Goal: Navigation & Orientation: Find specific page/section

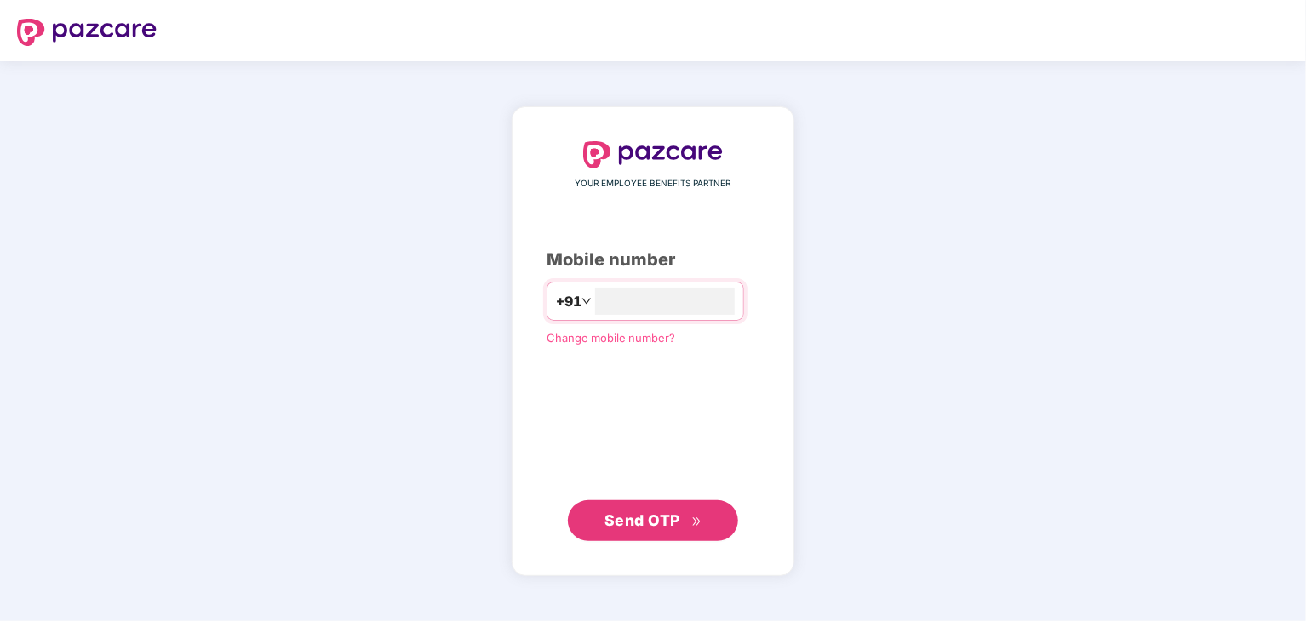
type input "**********"
click at [675, 515] on span "Send OTP" at bounding box center [642, 521] width 76 height 18
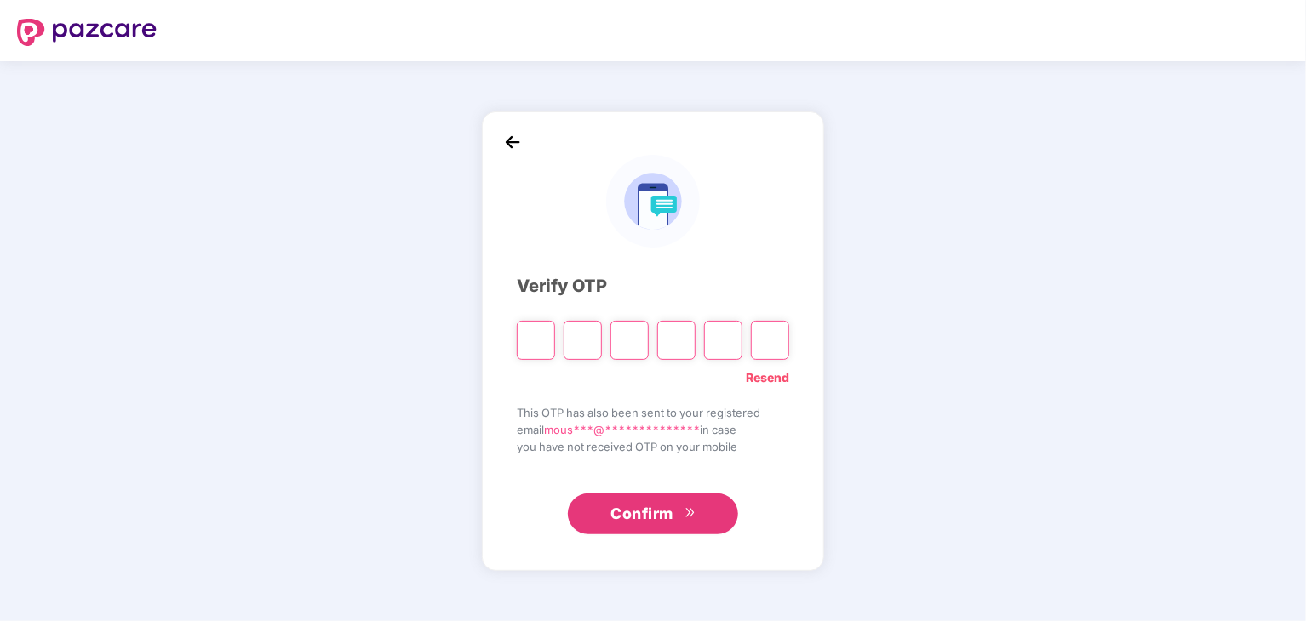
type input "*"
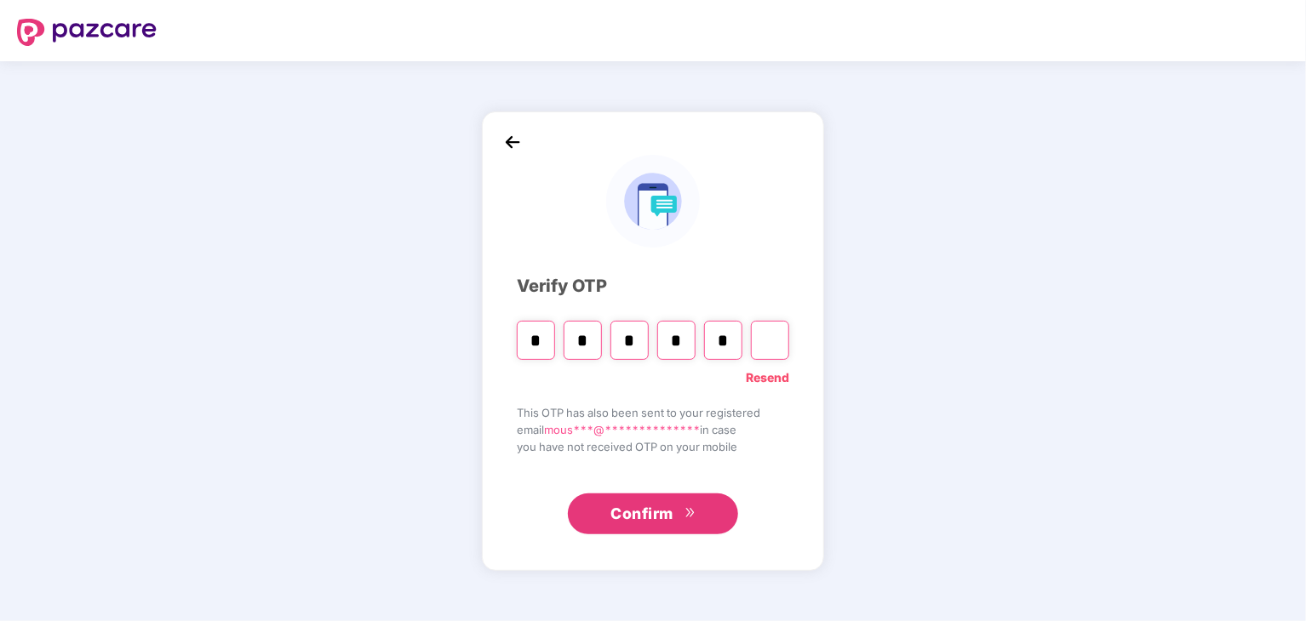
type input "*"
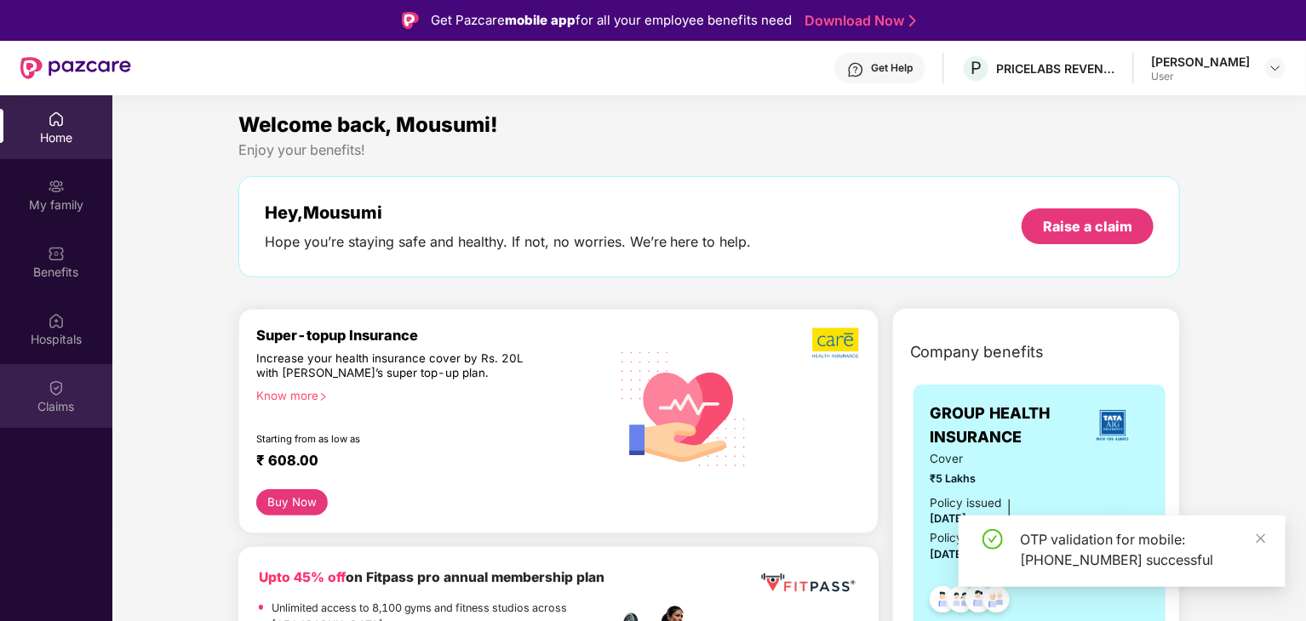
click at [90, 411] on div "Claims" at bounding box center [56, 406] width 112 height 17
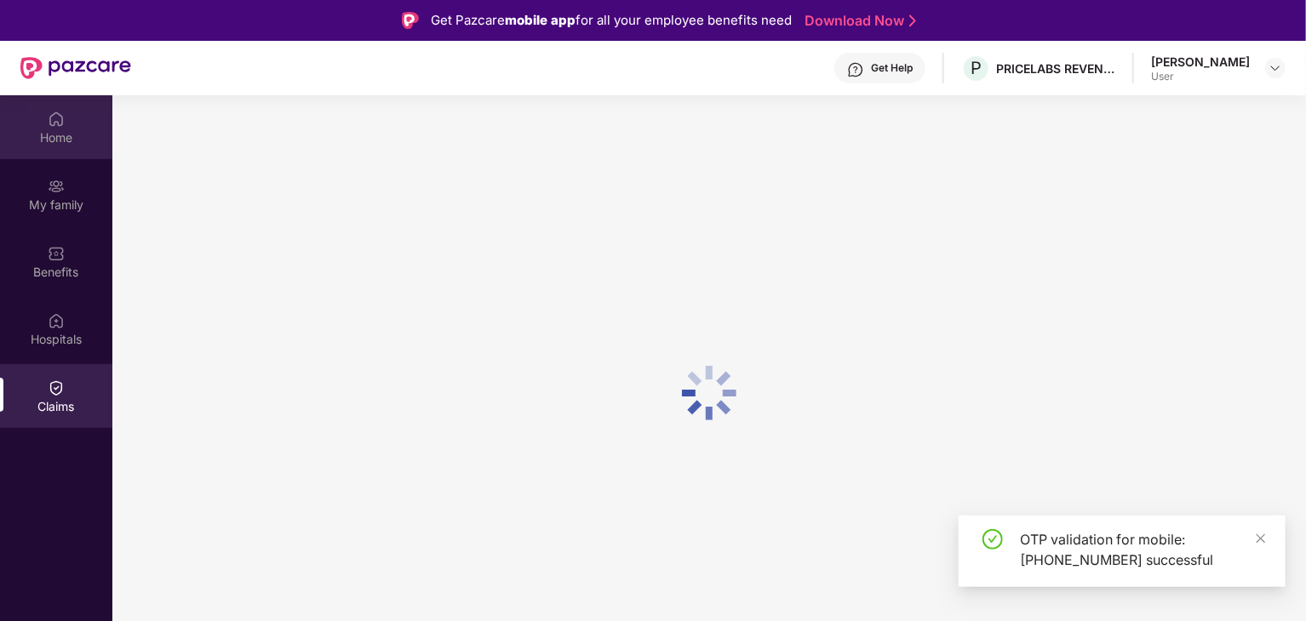
click at [55, 151] on div "Home" at bounding box center [56, 127] width 112 height 64
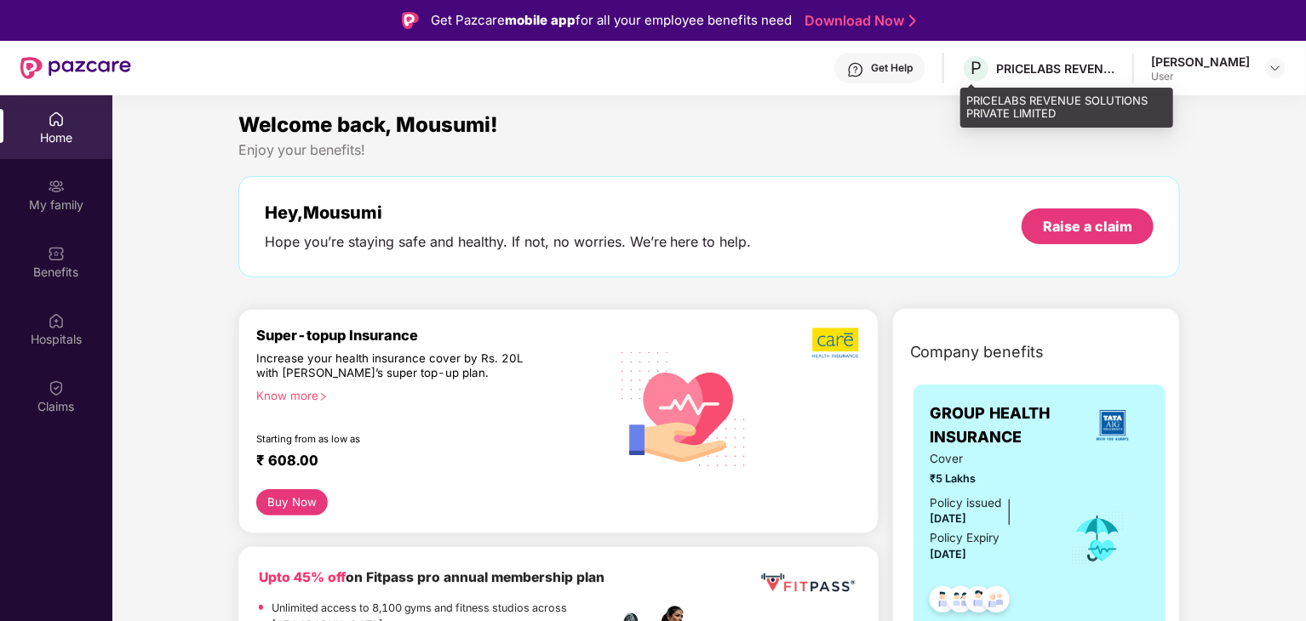
click at [1043, 71] on div "PRICELABS REVENUE SOLUTIONS PRIVATE LIMITED" at bounding box center [1055, 68] width 119 height 16
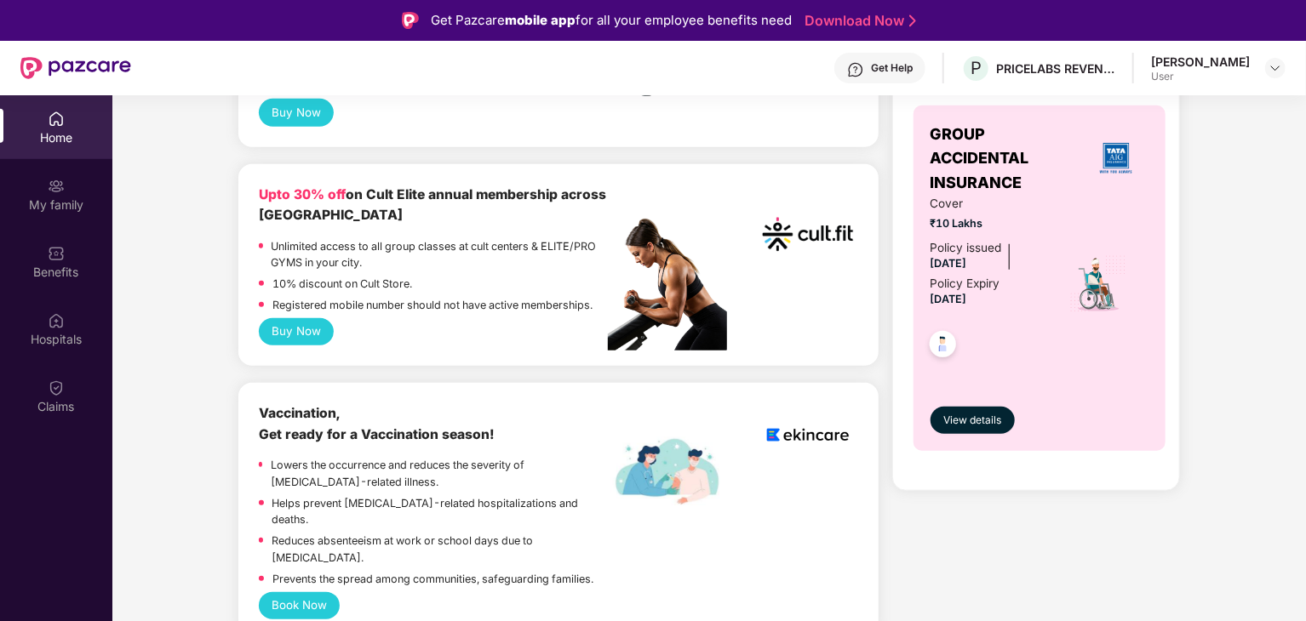
scroll to position [628, 0]
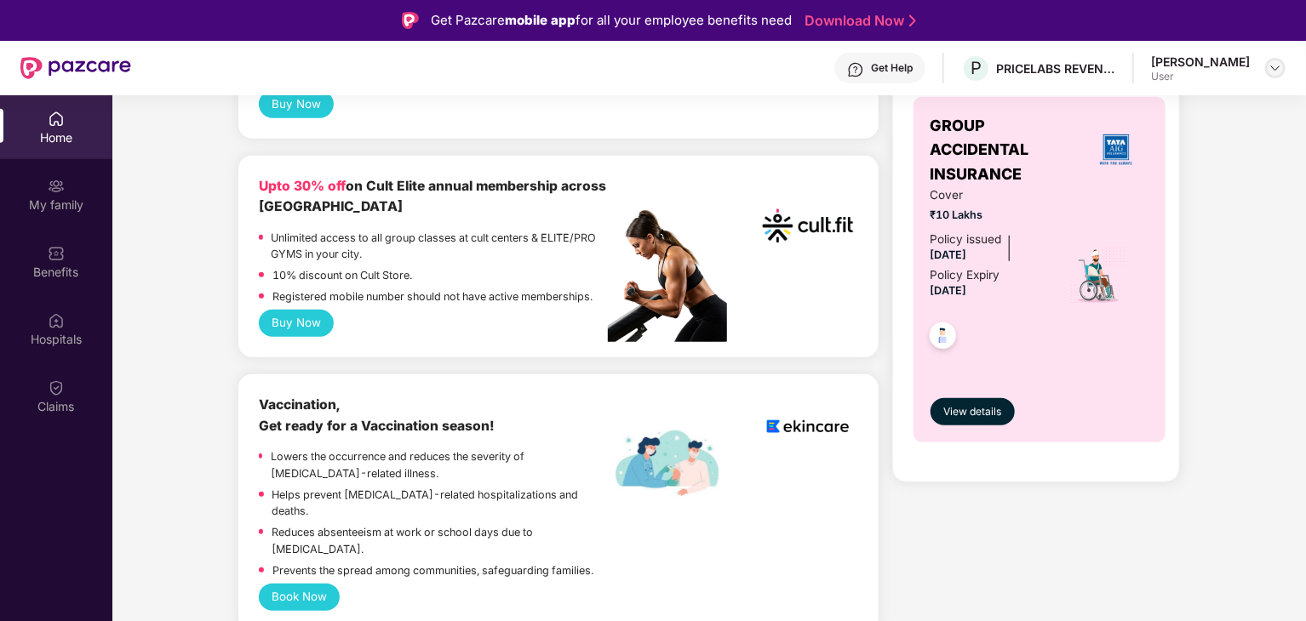
click at [1274, 66] on img at bounding box center [1275, 68] width 14 height 14
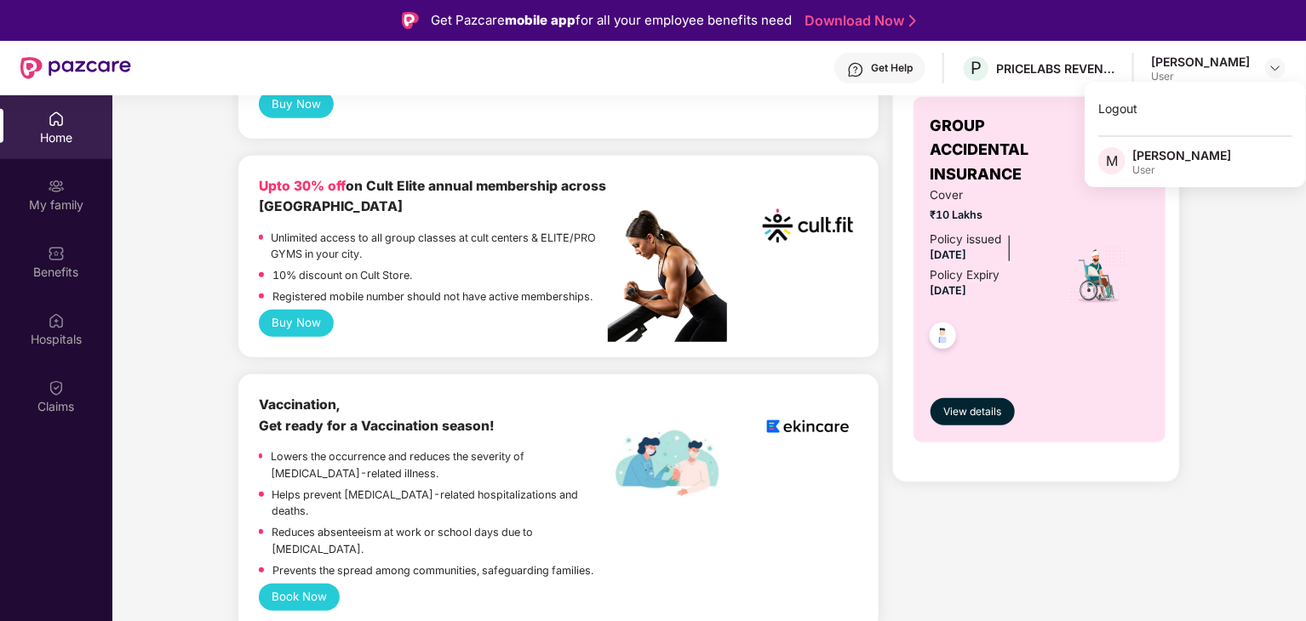
click at [1170, 162] on div "[PERSON_NAME]" at bounding box center [1181, 155] width 99 height 16
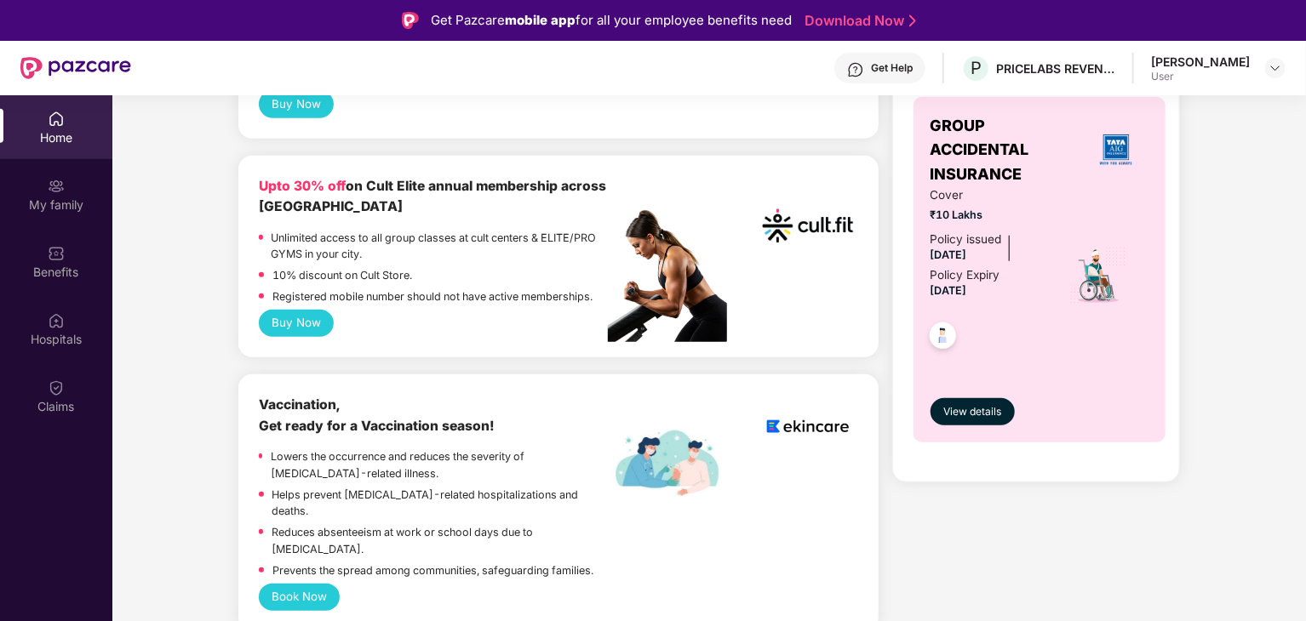
click at [63, 266] on div "Benefits" at bounding box center [56, 272] width 112 height 17
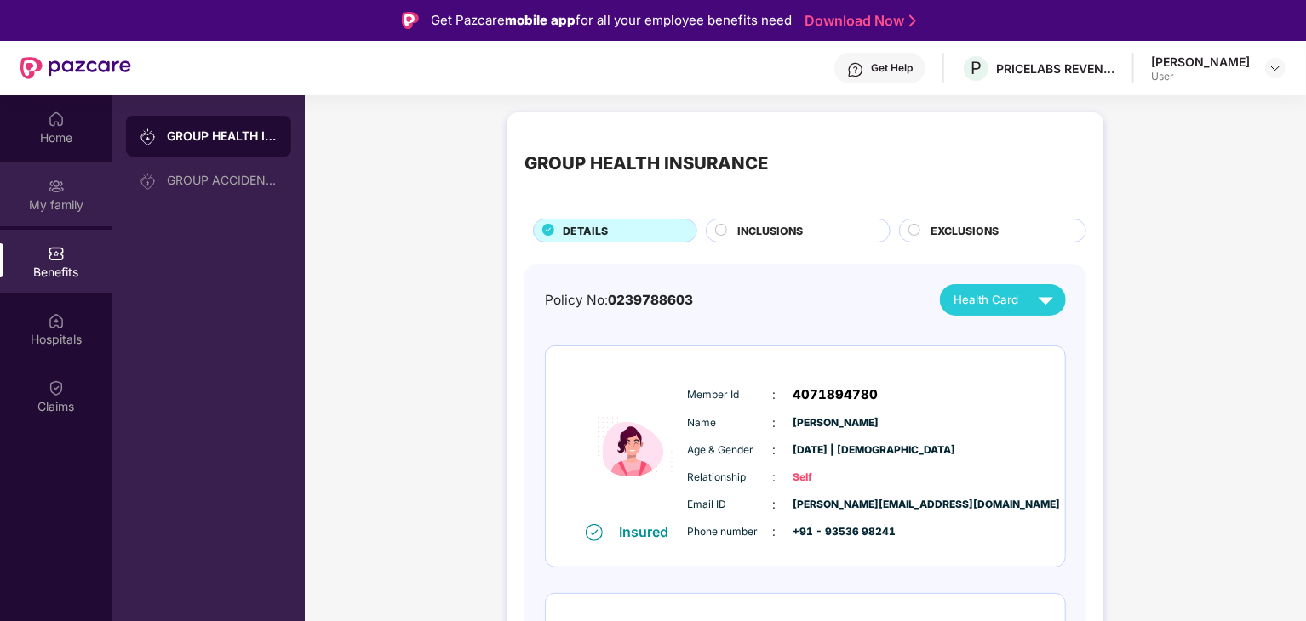
click at [75, 209] on div "My family" at bounding box center [56, 205] width 112 height 17
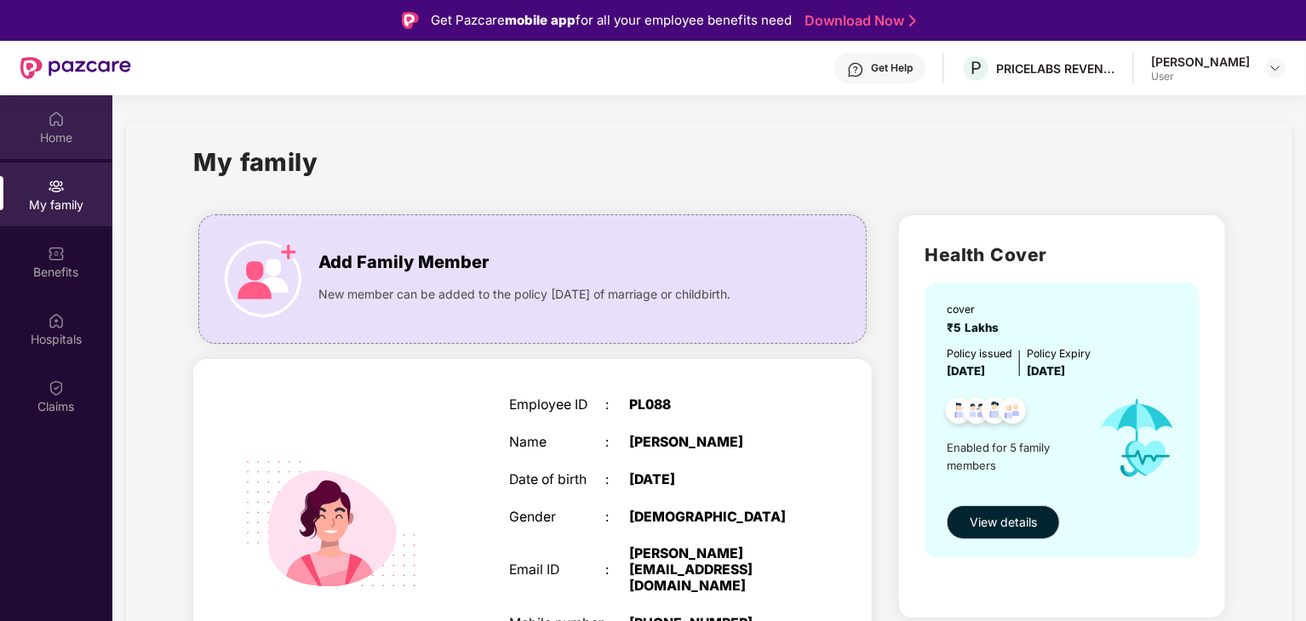
click at [77, 150] on div "Home" at bounding box center [56, 127] width 112 height 64
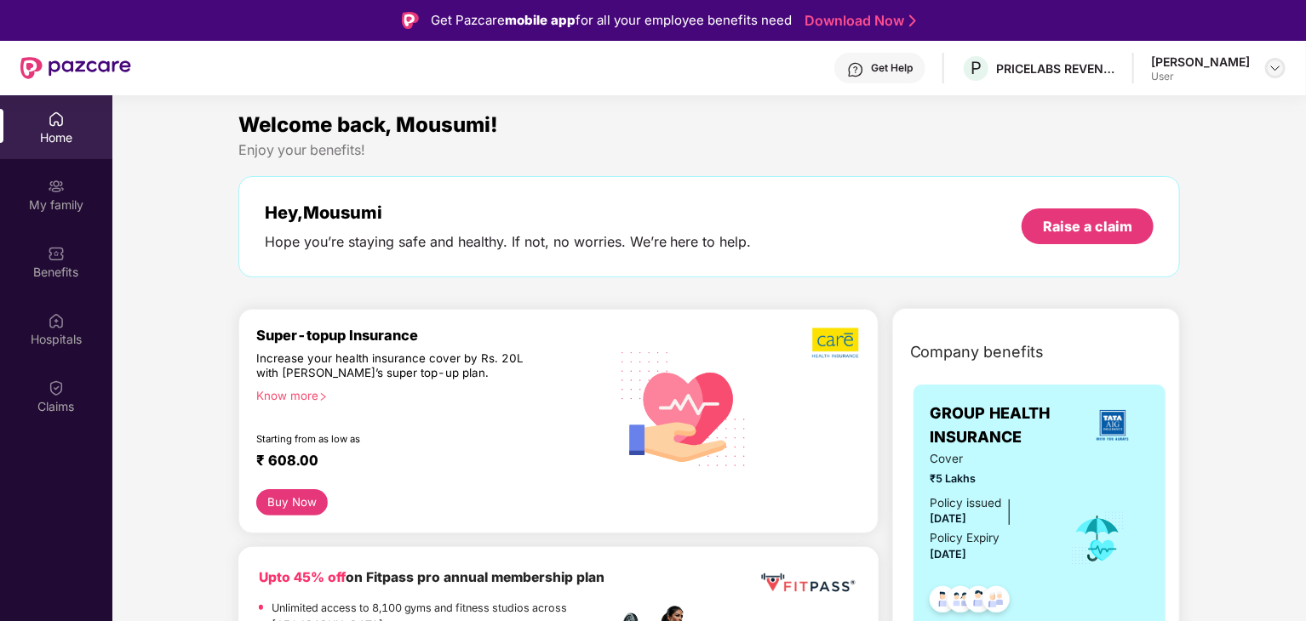
click at [1274, 69] on img at bounding box center [1275, 68] width 14 height 14
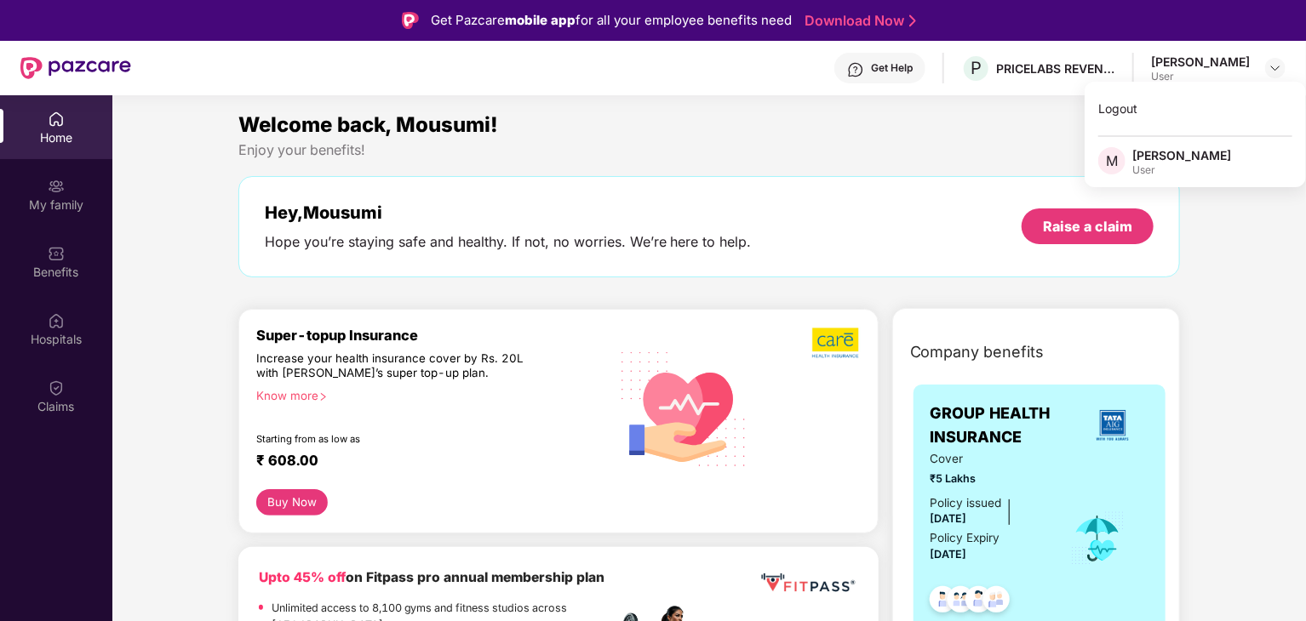
click at [723, 142] on div "Enjoy your benefits!" at bounding box center [709, 150] width 942 height 18
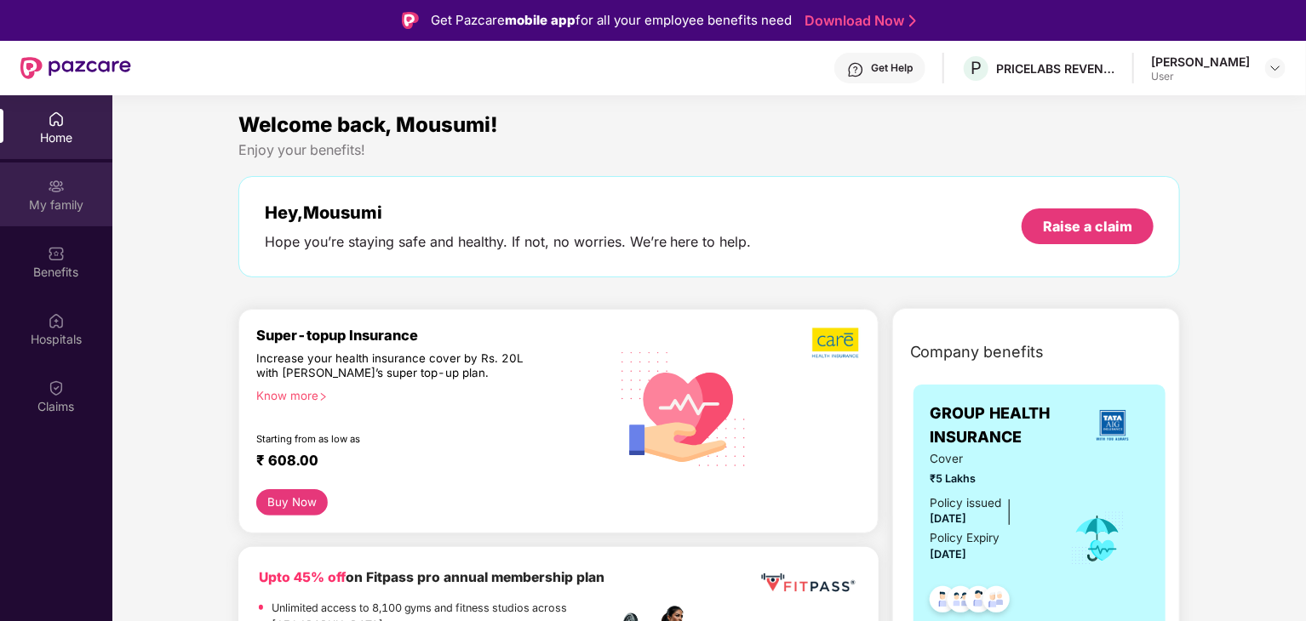
click at [68, 209] on div "My family" at bounding box center [56, 205] width 112 height 17
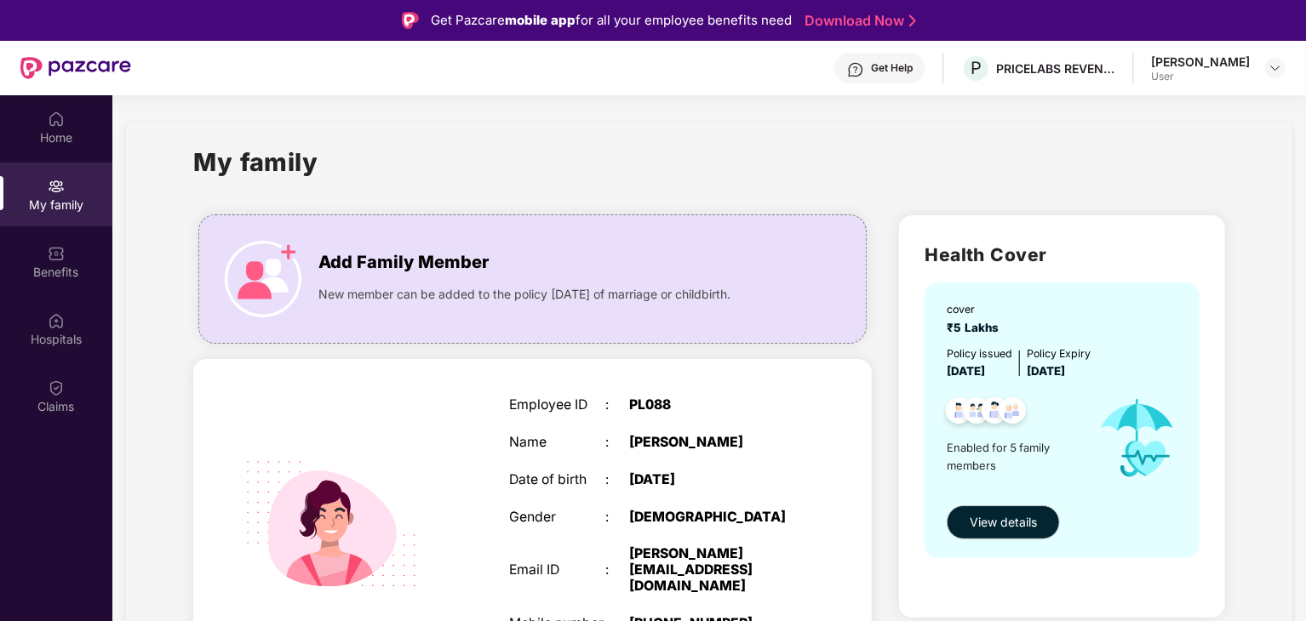
click at [1213, 71] on div "User" at bounding box center [1200, 77] width 99 height 14
click at [1266, 72] on div at bounding box center [1275, 68] width 20 height 20
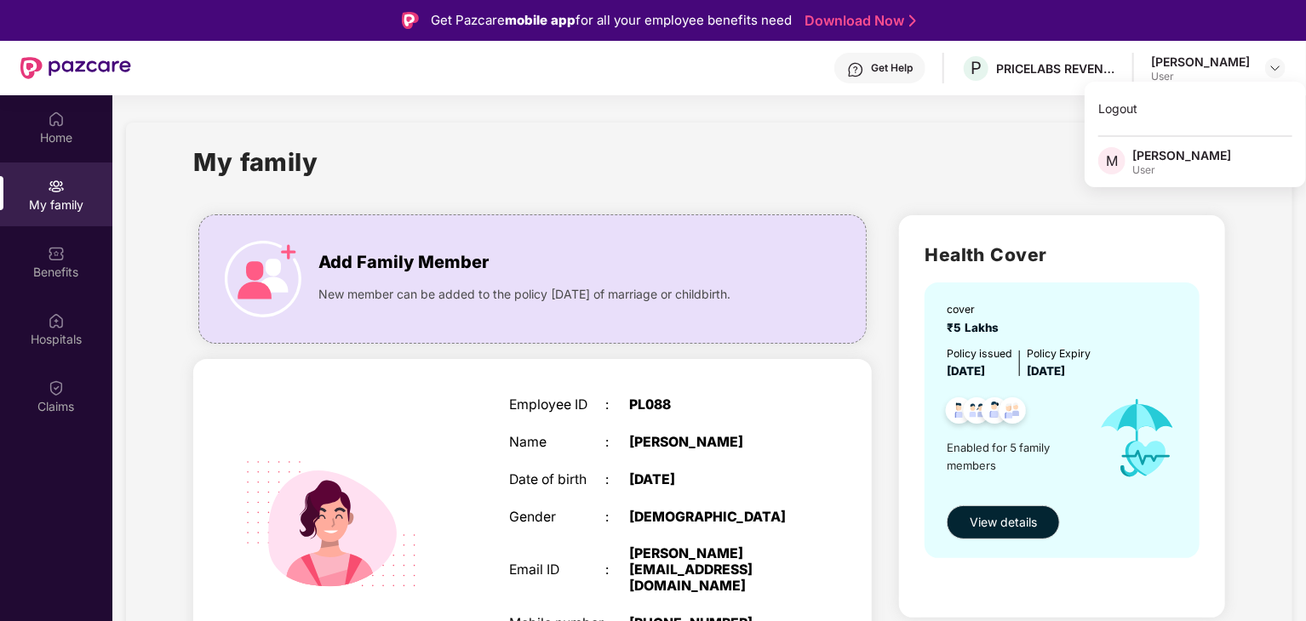
click at [1201, 161] on div "[PERSON_NAME]" at bounding box center [1181, 155] width 99 height 16
